Goal: Task Accomplishment & Management: Use online tool/utility

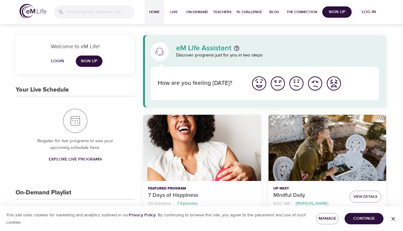
click at [365, 13] on span "Log in" at bounding box center [368, 12] width 24 height 8
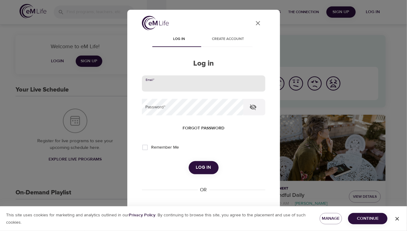
click at [164, 87] on input "email" at bounding box center [203, 83] width 123 height 16
type input "[PERSON_NAME][EMAIL_ADDRESS][DOMAIN_NAME]"
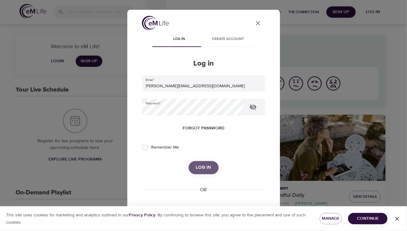
click at [196, 167] on span "Log in" at bounding box center [203, 168] width 15 height 8
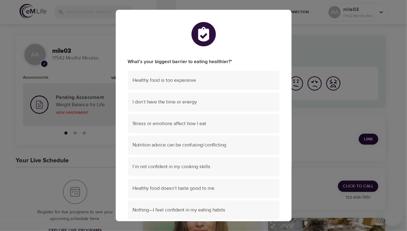
click at [306, 52] on div "What’s your biggest barrier to eating healthier? * Healthy food is too expensiv…" at bounding box center [203, 115] width 407 height 231
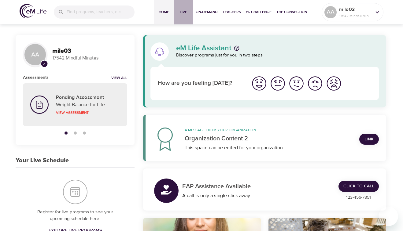
click at [185, 10] on span "Live" at bounding box center [183, 12] width 15 height 6
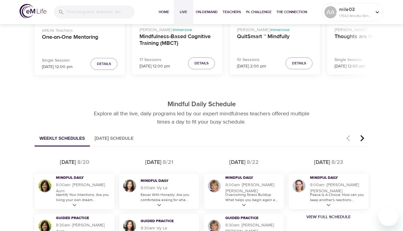
scroll to position [306, 0]
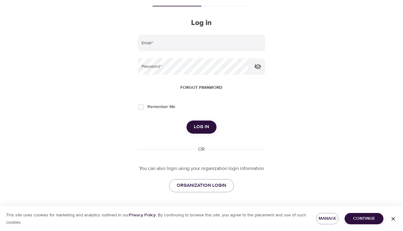
scroll to position [23, 0]
